Goal: Complete application form: Complete application form

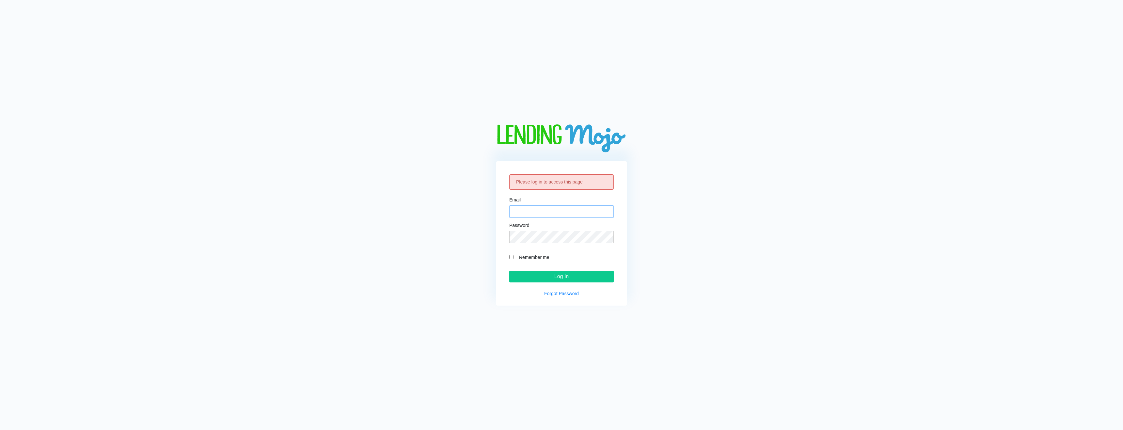
type input "[EMAIL_ADDRESS][DOMAIN_NAME]"
click at [522, 276] on input "Log In" at bounding box center [561, 277] width 104 height 12
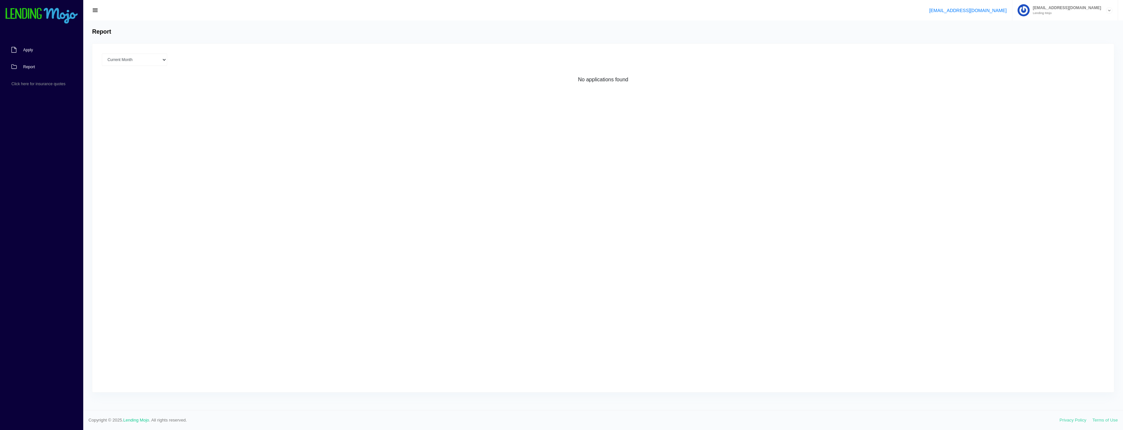
click at [45, 57] on link "Apply" at bounding box center [38, 49] width 77 height 17
click at [92, 8] on button "button" at bounding box center [95, 10] width 14 height 9
